Goal: Task Accomplishment & Management: Use online tool/utility

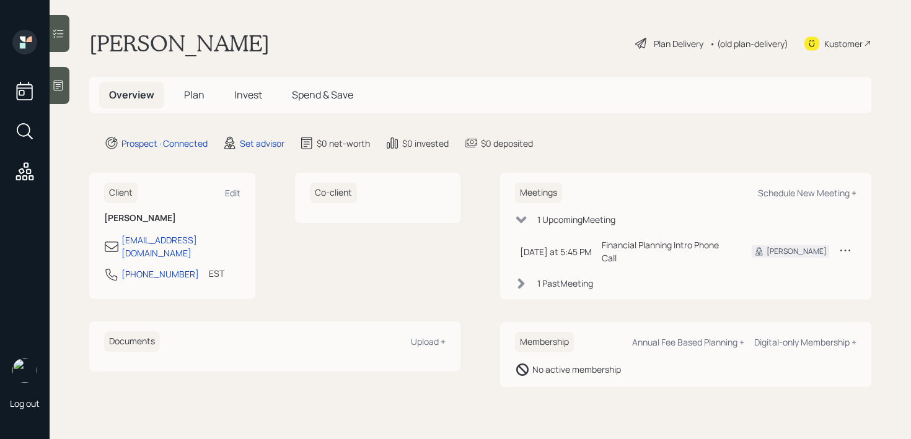
click at [58, 76] on div at bounding box center [60, 85] width 20 height 37
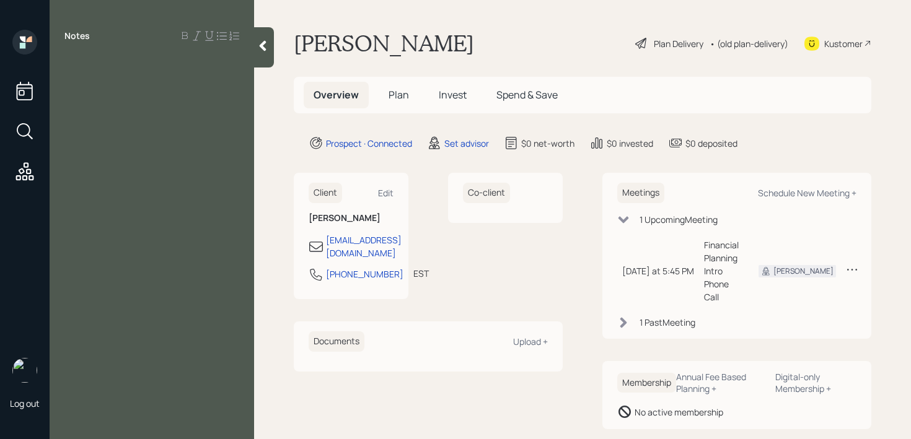
click at [170, 77] on div "Notes" at bounding box center [152, 227] width 204 height 395
click at [150, 72] on div "Notes" at bounding box center [152, 227] width 204 height 395
click at [161, 85] on div "Notes" at bounding box center [152, 227] width 204 height 395
click at [198, 76] on div "Notes" at bounding box center [152, 227] width 204 height 395
click at [206, 89] on div "Notes" at bounding box center [152, 227] width 204 height 395
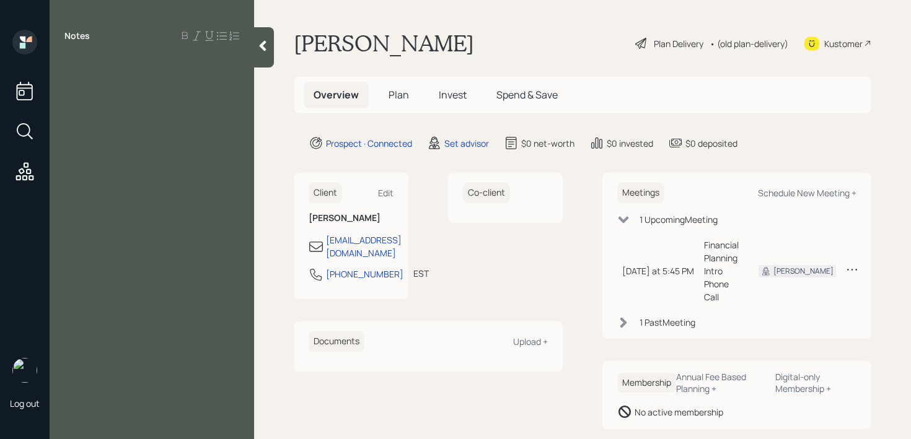
click at [54, 67] on div at bounding box center [152, 64] width 204 height 14
click at [82, 67] on div at bounding box center [151, 64] width 175 height 14
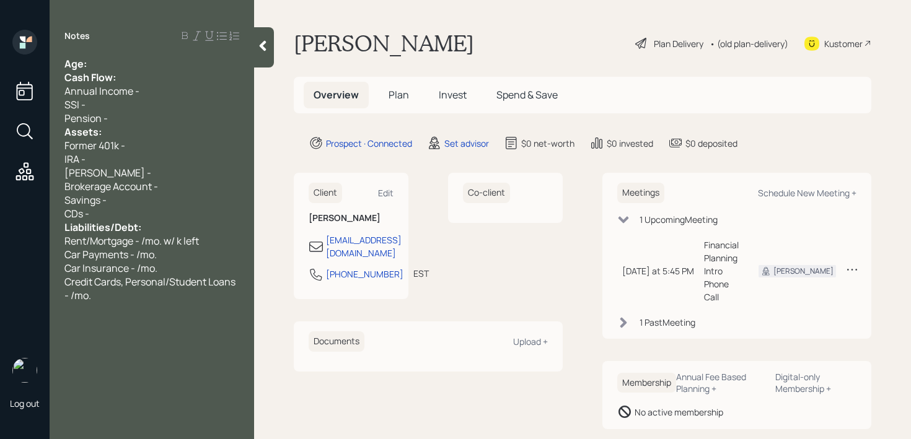
click at [94, 60] on div "Age:" at bounding box center [151, 64] width 175 height 14
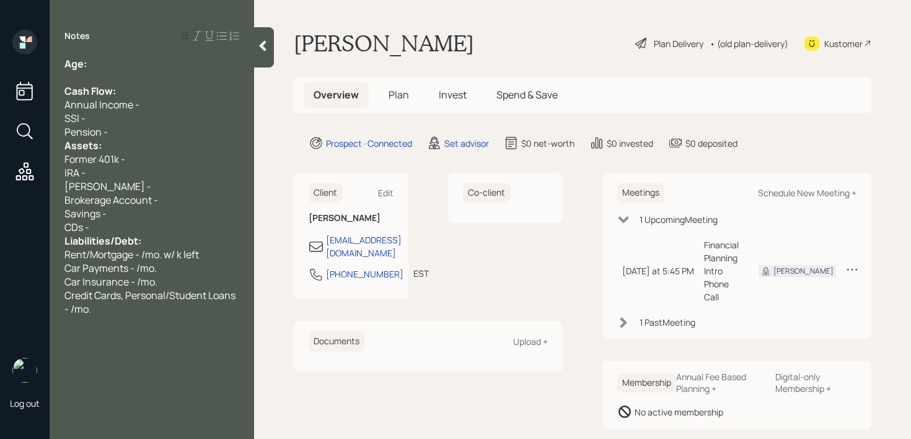
click at [130, 127] on div "Pension -" at bounding box center [151, 132] width 175 height 14
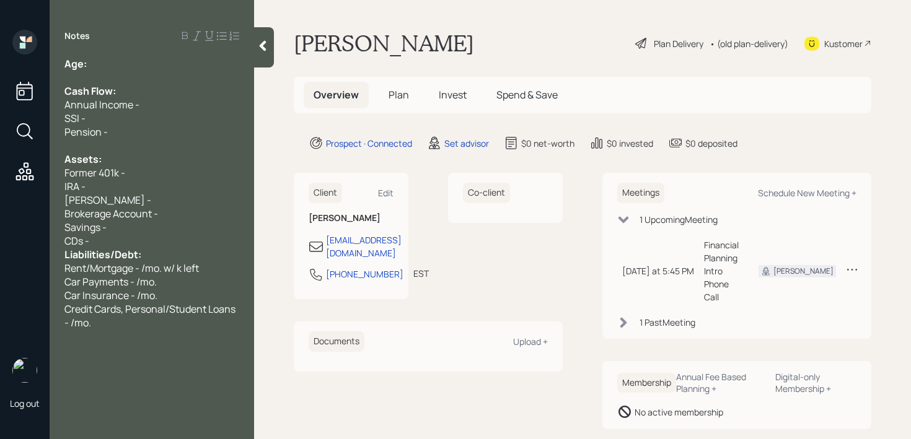
click at [140, 237] on div "CDs -" at bounding box center [151, 241] width 175 height 14
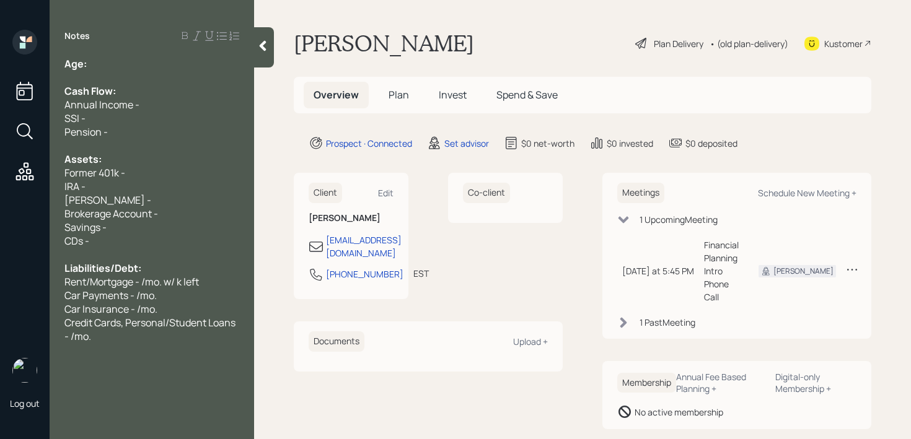
click at [157, 264] on div "Liabilities/Debt:" at bounding box center [151, 268] width 175 height 14
